Goal: Navigation & Orientation: Find specific page/section

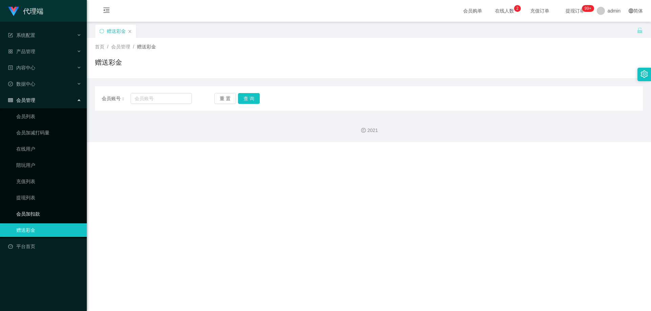
click at [28, 212] on link "会员加扣款" at bounding box center [48, 214] width 65 height 14
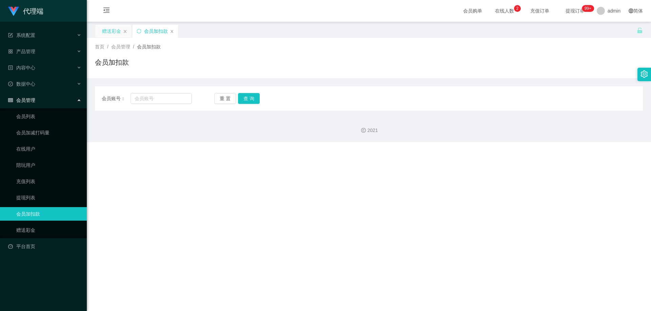
click at [111, 32] on div "赠送彩金" at bounding box center [111, 31] width 19 height 13
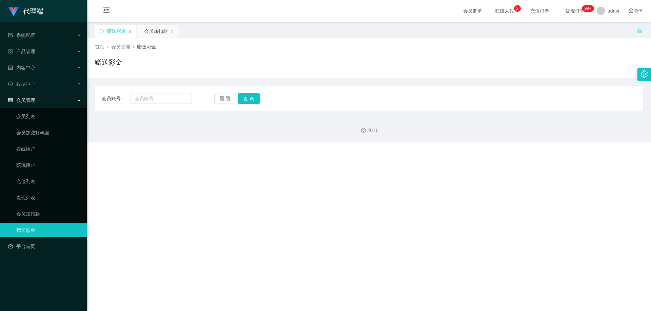
click at [128, 31] on icon "图标: close" at bounding box center [130, 31] width 4 height 4
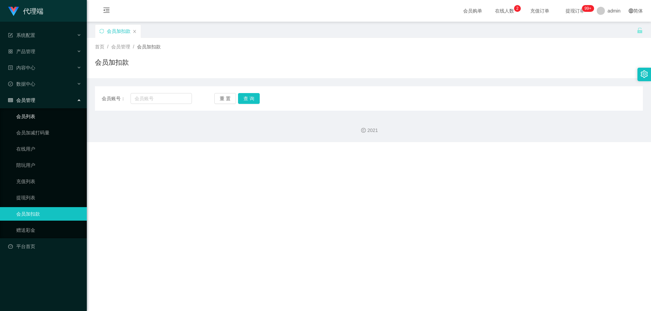
click at [35, 116] on link "会员列表" at bounding box center [48, 117] width 65 height 14
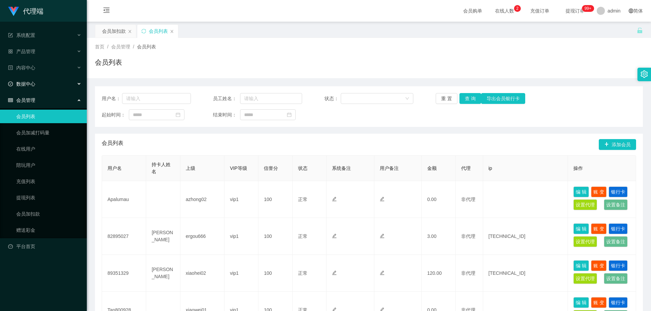
click at [46, 84] on div "数据中心" at bounding box center [43, 84] width 87 height 14
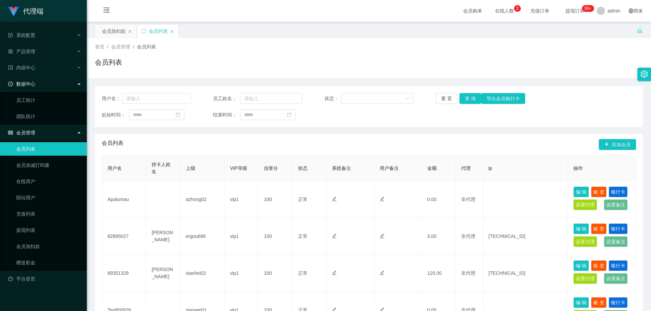
click at [46, 84] on div "数据中心" at bounding box center [43, 84] width 87 height 14
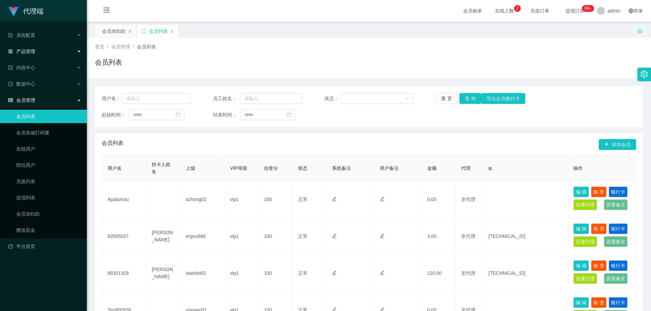
click at [51, 53] on div "产品管理" at bounding box center [43, 52] width 87 height 14
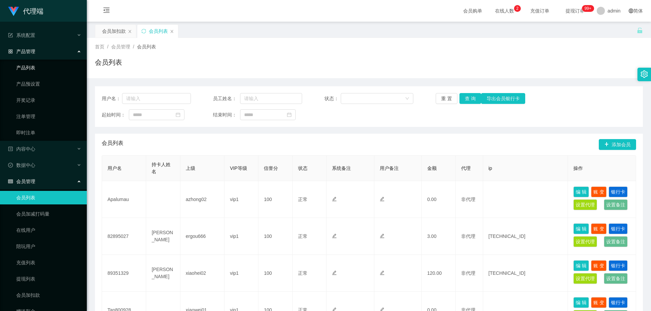
click at [43, 66] on link "产品列表" at bounding box center [48, 68] width 65 height 14
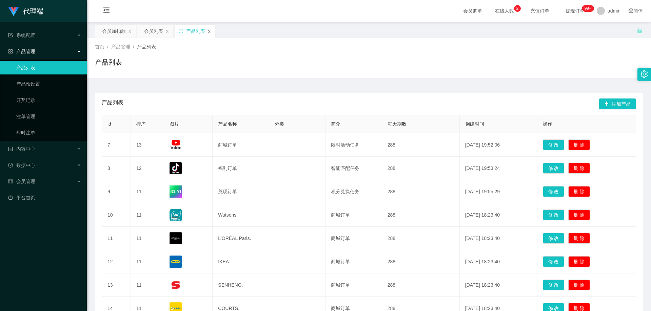
click at [208, 31] on icon "图标: close" at bounding box center [209, 31] width 4 height 4
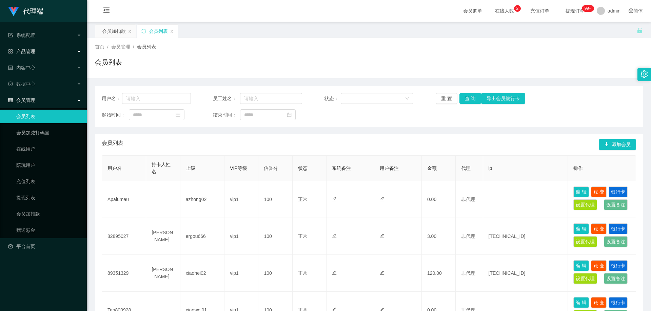
click at [43, 53] on div "产品管理" at bounding box center [43, 52] width 87 height 14
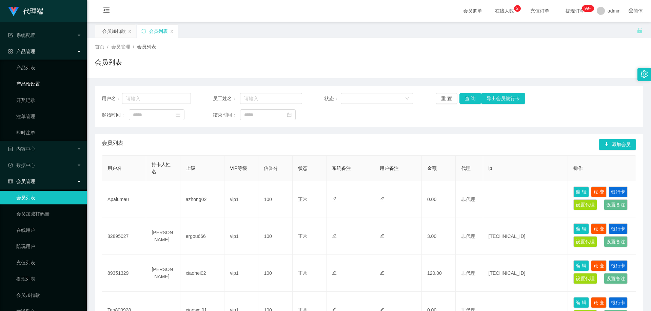
click at [38, 83] on link "产品预设置" at bounding box center [48, 84] width 65 height 14
click at [35, 87] on link "产品预设置" at bounding box center [48, 84] width 65 height 14
click at [28, 99] on link "开奖记录" at bounding box center [48, 101] width 65 height 14
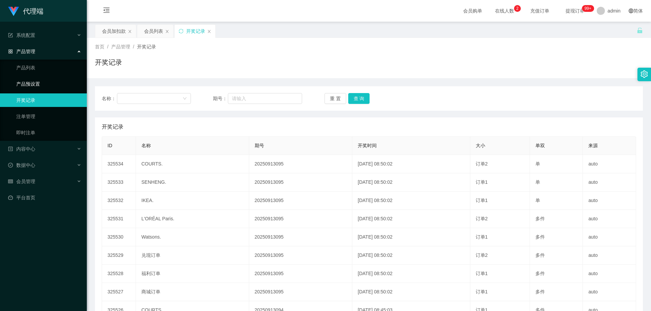
click at [33, 85] on link "产品预设置" at bounding box center [48, 84] width 65 height 14
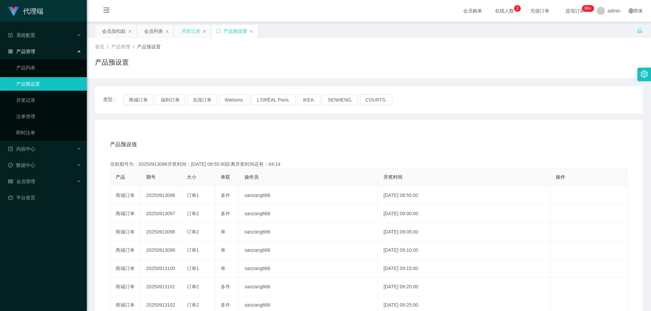
click at [201, 31] on div "开奖记录" at bounding box center [193, 31] width 36 height 13
click at [204, 31] on icon "图标: close" at bounding box center [204, 31] width 4 height 4
click at [26, 117] on link "注单管理" at bounding box center [48, 117] width 65 height 14
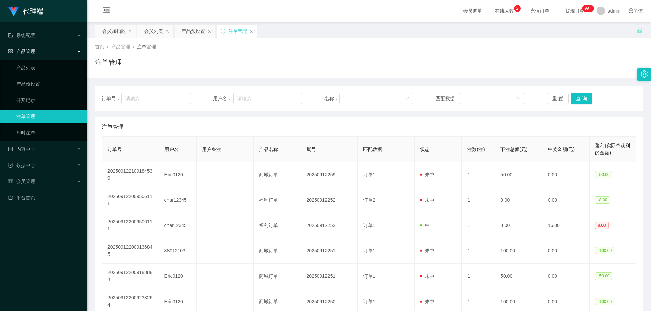
click at [79, 53] on div "产品管理" at bounding box center [43, 52] width 87 height 14
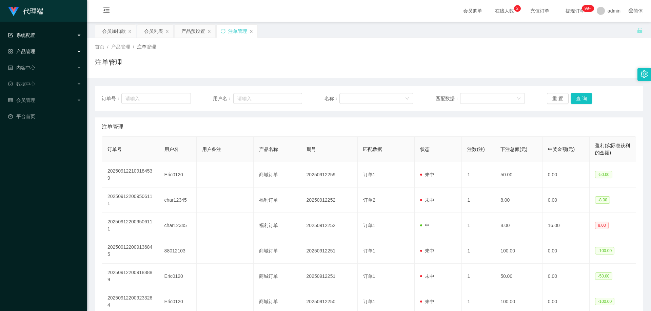
click at [38, 35] on div "系统配置" at bounding box center [43, 35] width 87 height 14
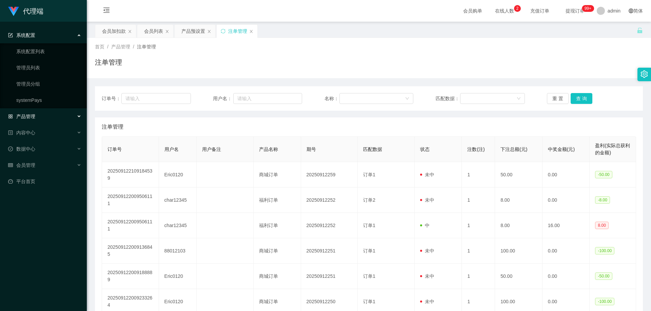
click at [44, 35] on div "系统配置" at bounding box center [43, 35] width 87 height 14
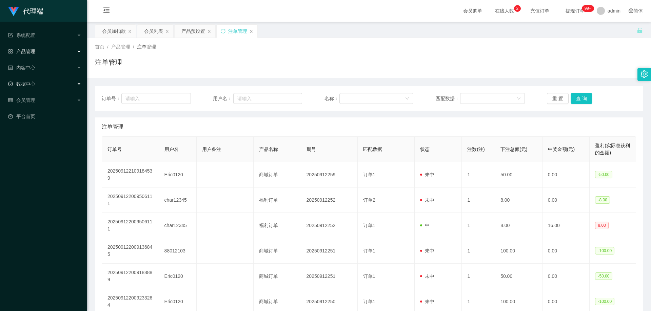
click at [47, 85] on div "数据中心" at bounding box center [43, 84] width 87 height 14
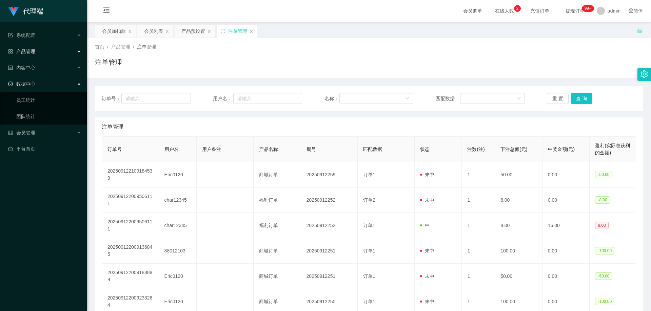
click at [47, 85] on div "数据中心" at bounding box center [43, 84] width 87 height 14
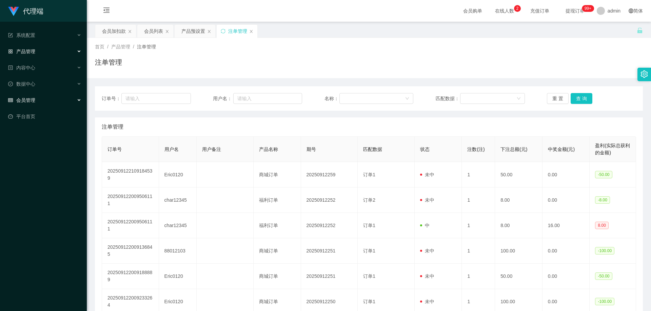
click at [49, 100] on div "会员管理" at bounding box center [43, 101] width 87 height 14
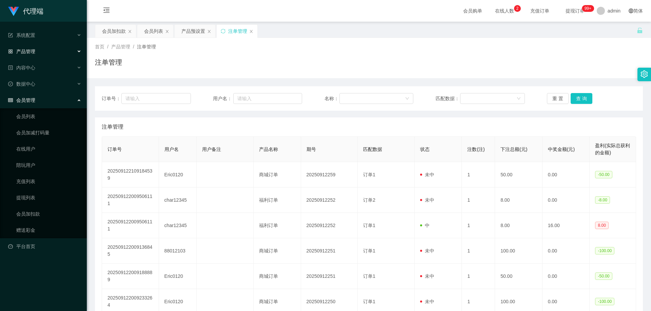
click at [38, 101] on div "会员管理" at bounding box center [43, 101] width 87 height 14
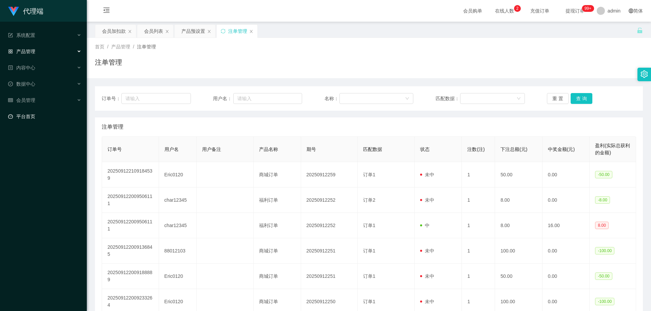
click at [46, 116] on link "平台首页" at bounding box center [44, 117] width 73 height 14
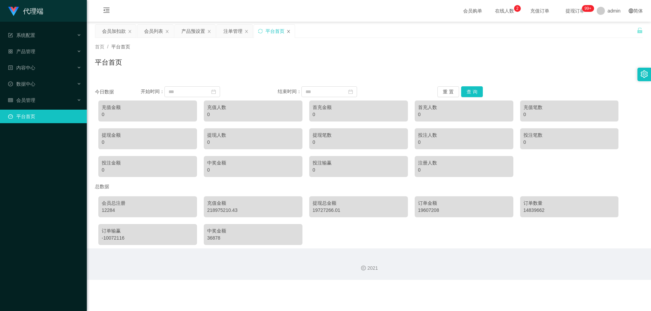
click at [289, 32] on icon "图标: close" at bounding box center [288, 31] width 3 height 3
